Goal: Find contact information: Find contact information

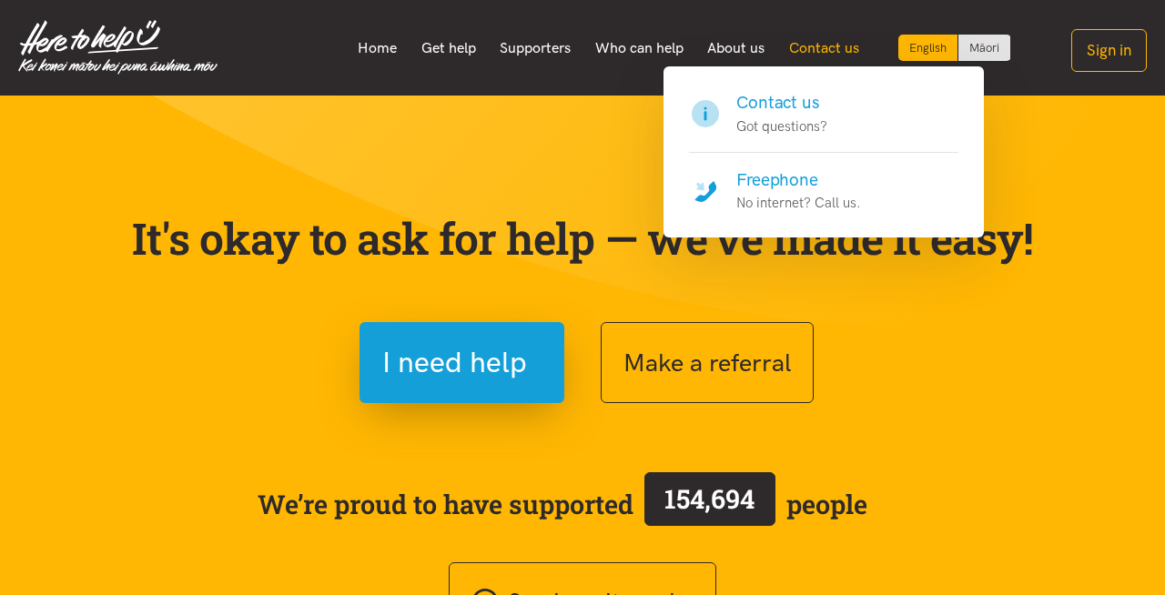
click at [818, 39] on link "Contact us" at bounding box center [824, 48] width 95 height 38
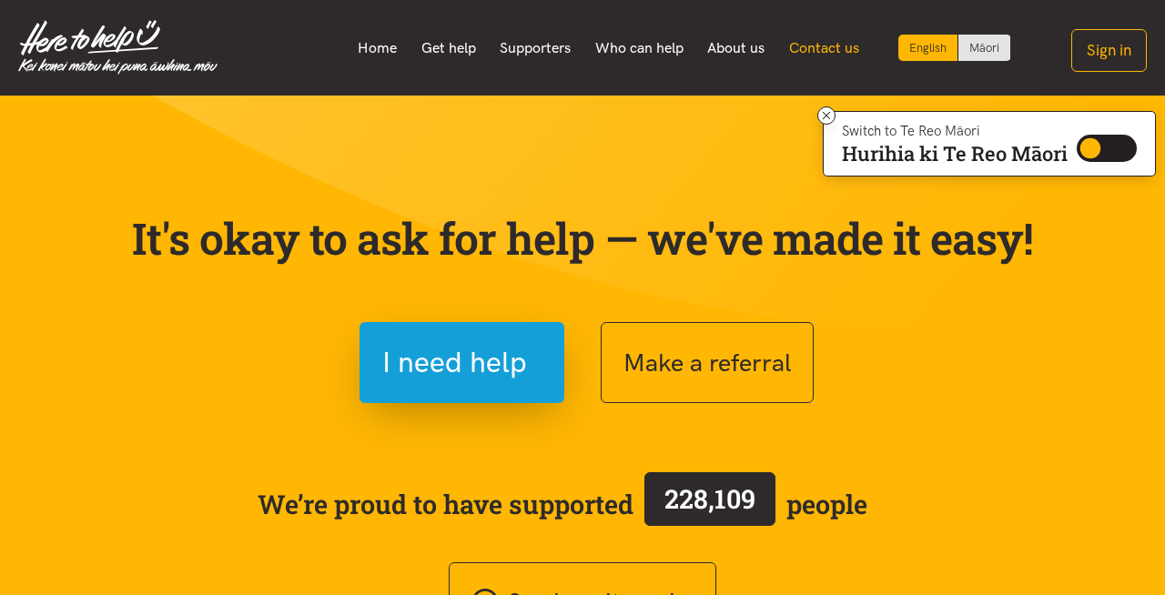
click at [817, 50] on link "Contact us" at bounding box center [824, 48] width 95 height 38
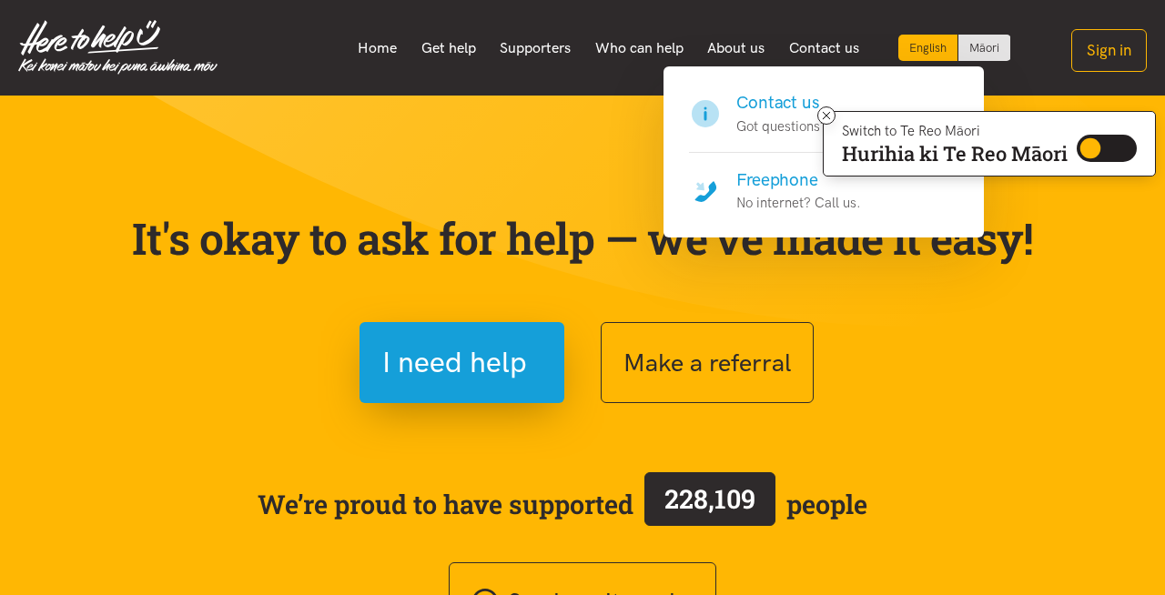
click at [769, 112] on h4 "Contact us" at bounding box center [781, 102] width 91 height 25
